Goal: Task Accomplishment & Management: Manage account settings

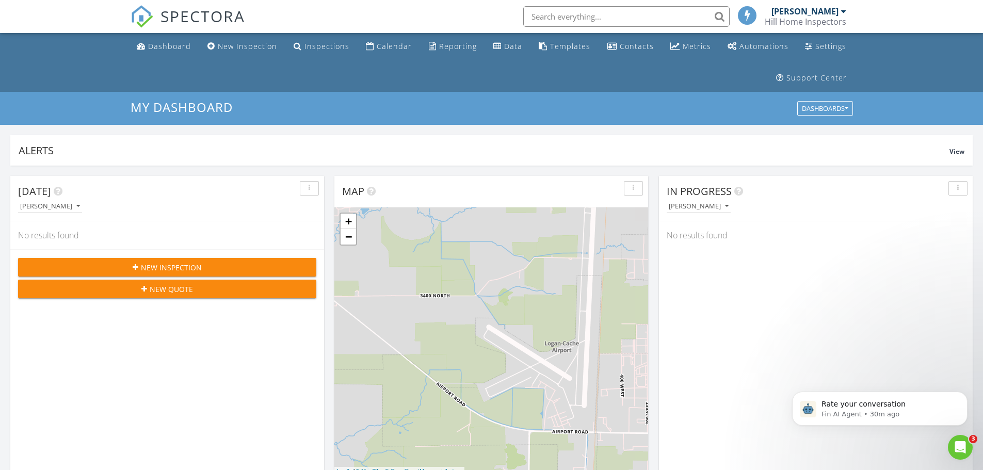
scroll to position [956, 999]
click at [957, 452] on icon "Open Intercom Messenger" at bounding box center [959, 446] width 17 height 17
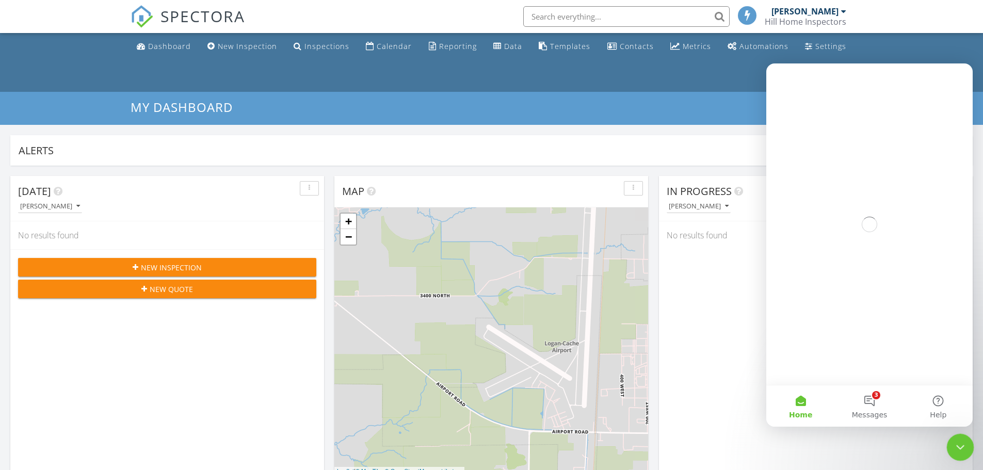
scroll to position [0, 0]
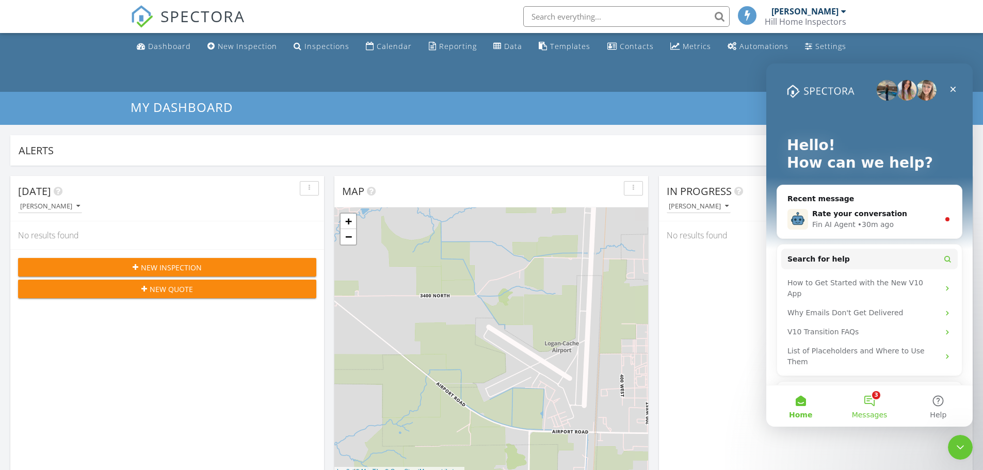
click at [875, 399] on button "3 Messages" at bounding box center [869, 406] width 69 height 41
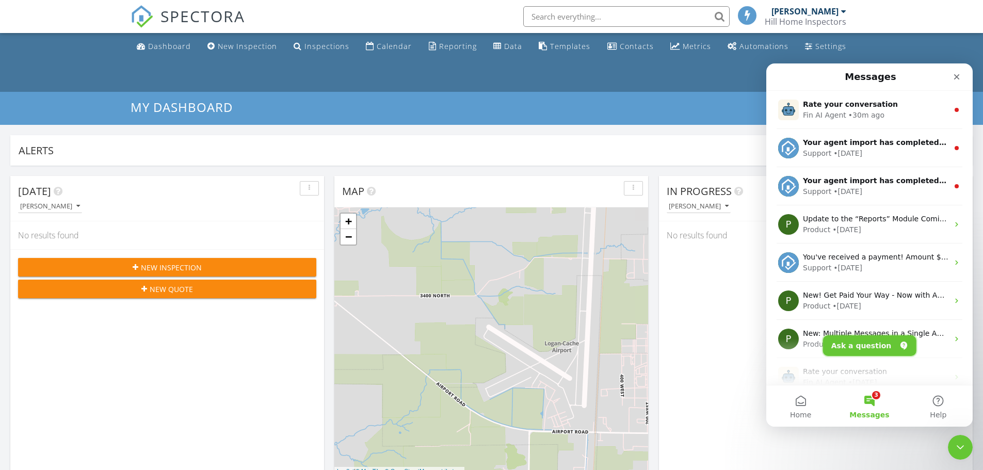
click at [871, 349] on button "Ask a question" at bounding box center [869, 346] width 93 height 21
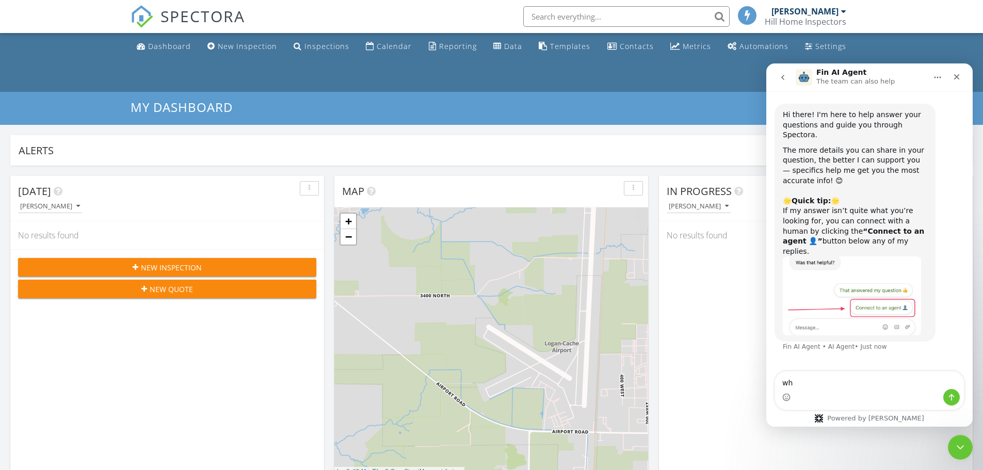
type textarea "w"
type textarea "what fields are available to import with contacts?"
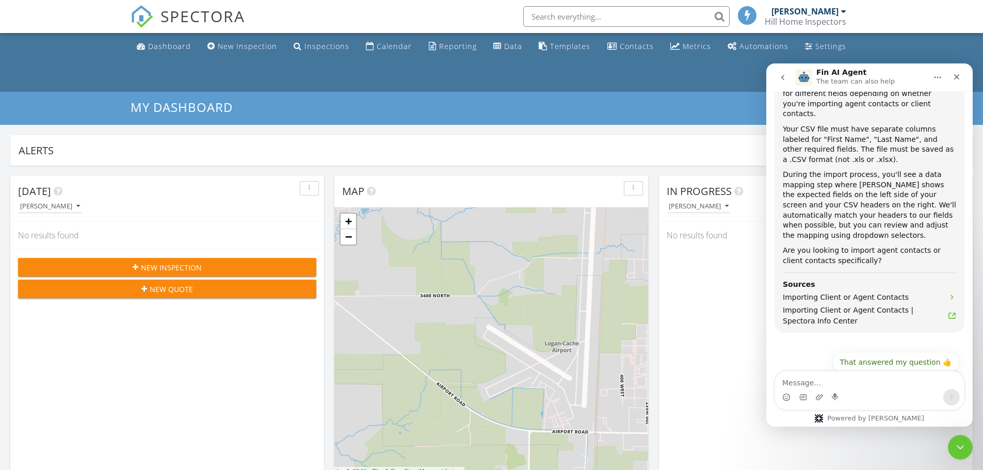
scroll to position [342, 0]
click at [953, 78] on icon "Close" at bounding box center [957, 77] width 8 height 8
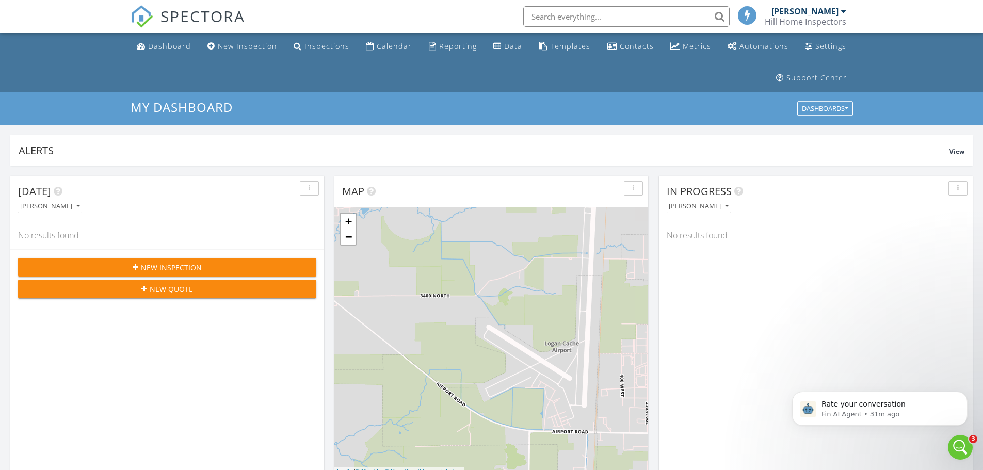
scroll to position [0, 0]
click at [331, 72] on div "Dashboard New Inspection Inspections Calendar Reporting Data Templates Contacts…" at bounding box center [492, 62] width 723 height 59
click at [161, 44] on div "Dashboard" at bounding box center [169, 46] width 43 height 10
click at [962, 395] on icon "Dismiss notification" at bounding box center [965, 395] width 6 height 6
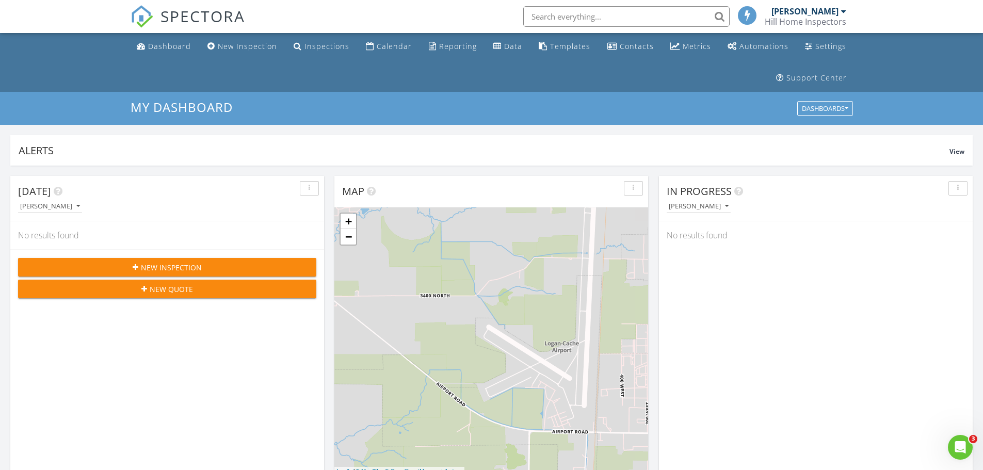
click at [414, 18] on div "SPECTORA Cory Hill Hill Home Inspectors Role: Inspector Dashboard New Inspectio…" at bounding box center [492, 16] width 723 height 33
click at [332, 43] on div "Inspections" at bounding box center [327, 46] width 45 height 10
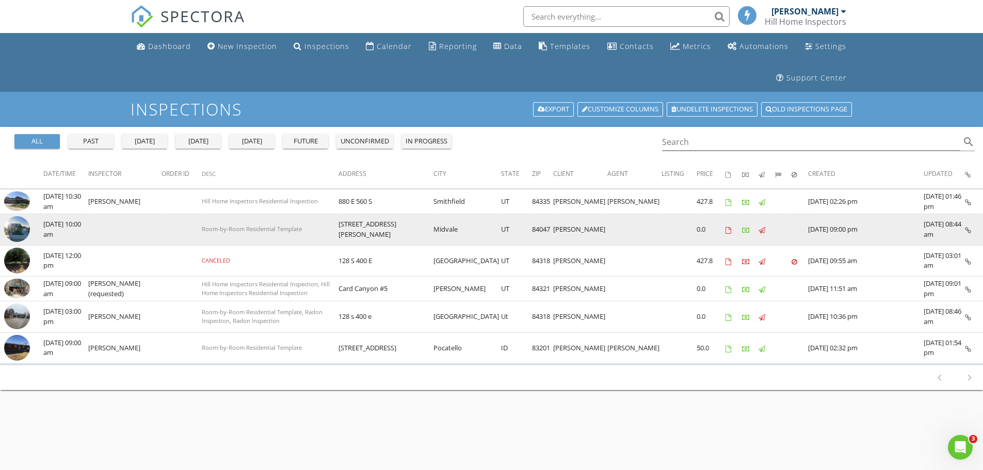
click at [21, 226] on img at bounding box center [17, 229] width 26 height 26
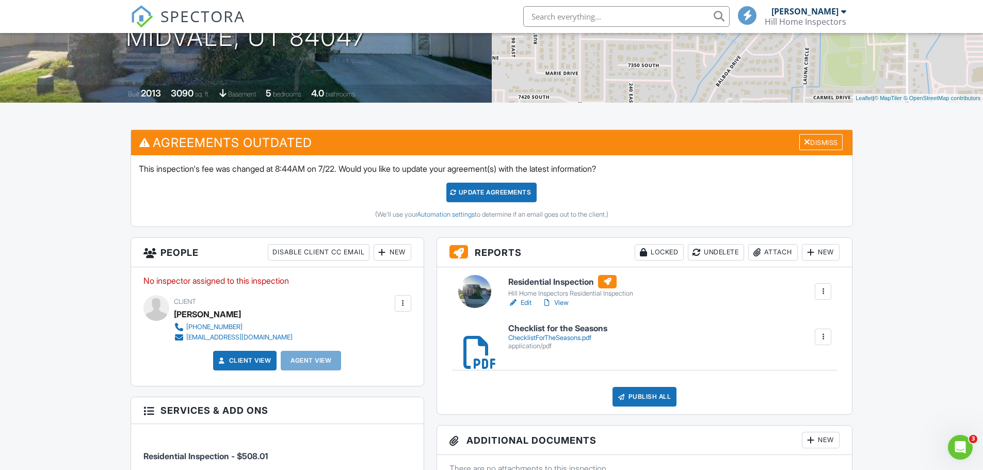
scroll to position [206, 0]
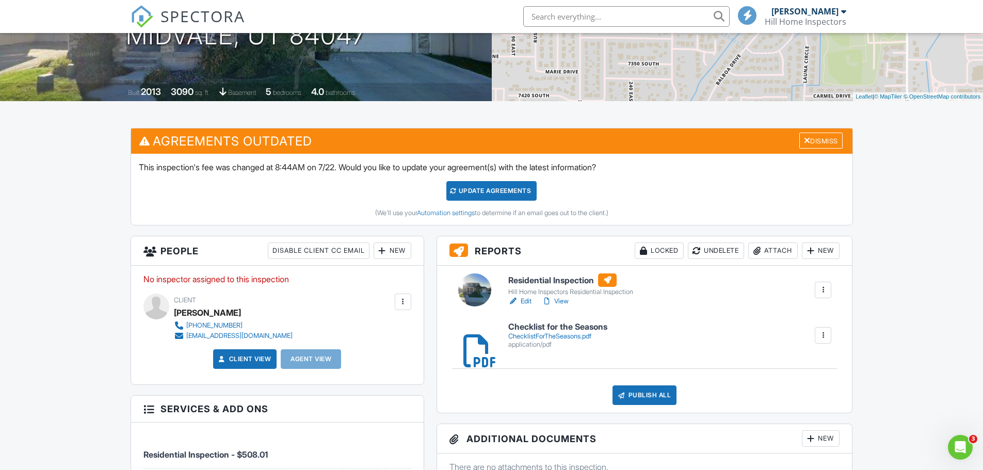
click at [562, 299] on link "View" at bounding box center [555, 301] width 27 height 10
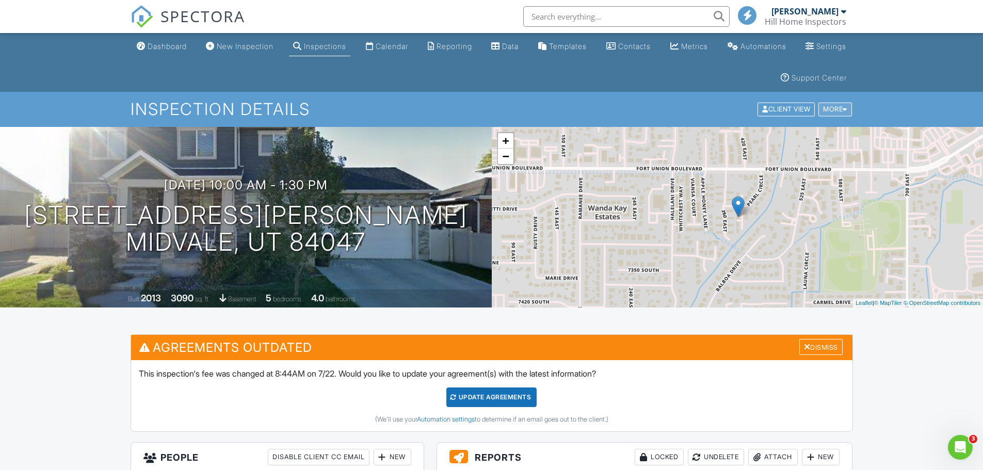
click at [847, 110] on div at bounding box center [845, 109] width 5 height 7
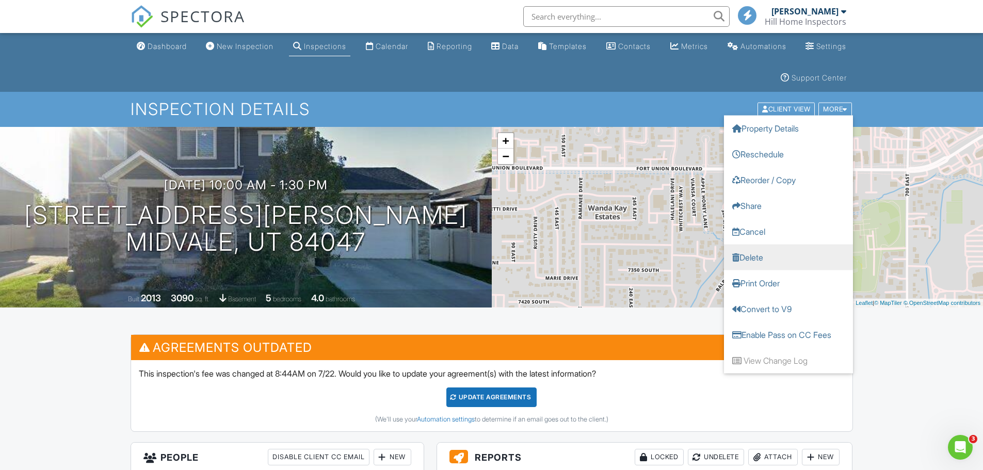
click at [757, 255] on link "Delete" at bounding box center [788, 258] width 129 height 26
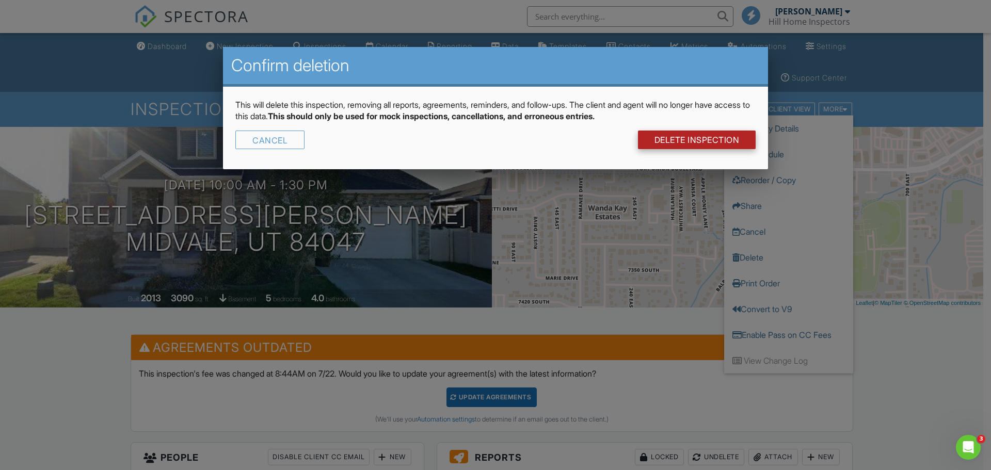
click at [666, 139] on link "DELETE Inspection" at bounding box center [697, 140] width 118 height 19
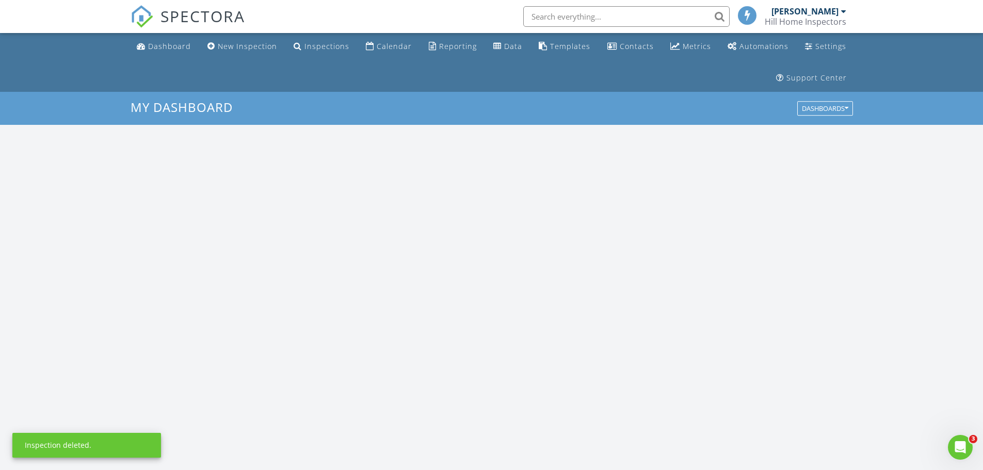
scroll to position [956, 999]
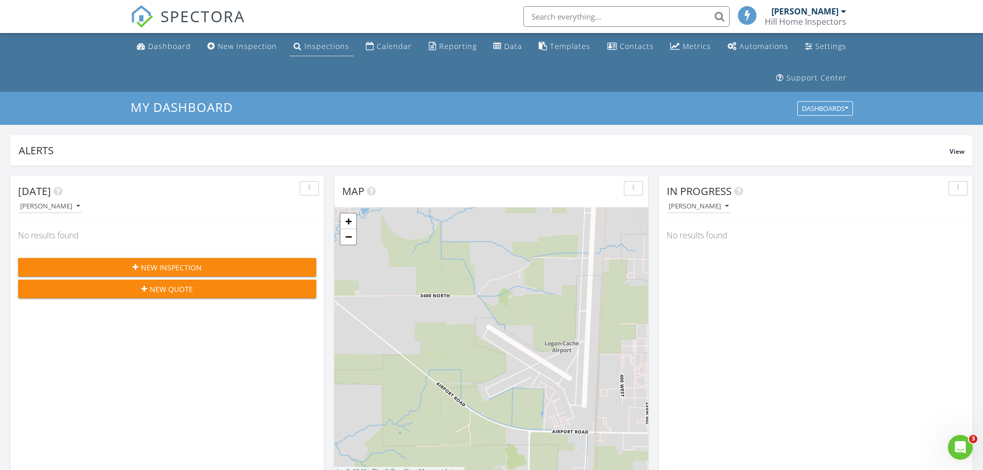
click at [315, 45] on div "Inspections" at bounding box center [327, 46] width 45 height 10
